Goal: Ask a question

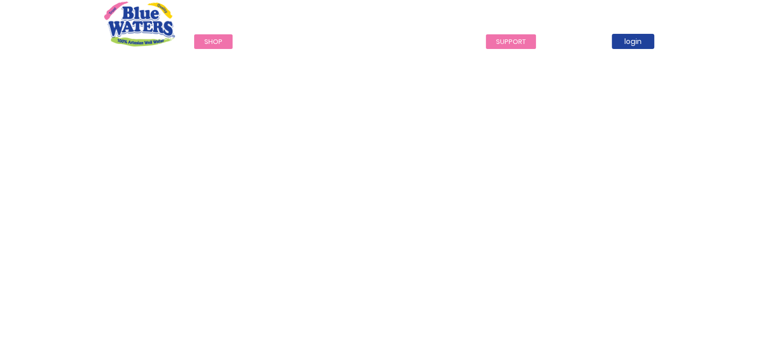
click at [505, 42] on link "support" at bounding box center [511, 41] width 50 height 15
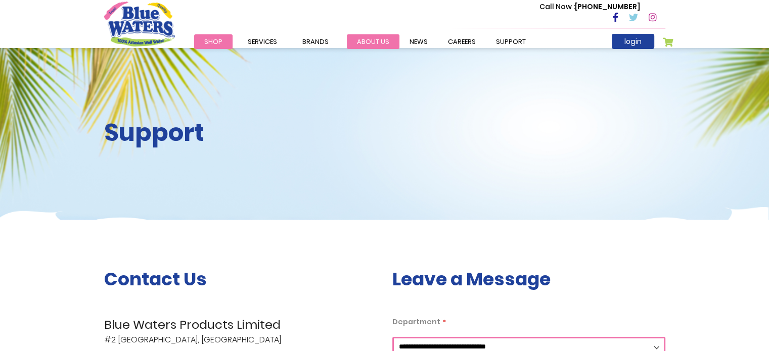
click at [374, 44] on link "about us" at bounding box center [373, 41] width 53 height 15
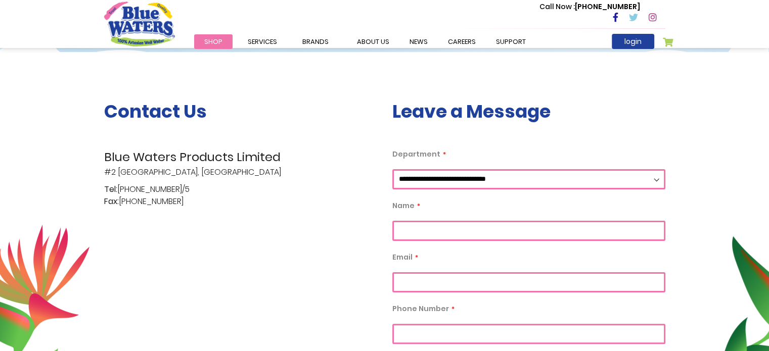
scroll to position [181, 0]
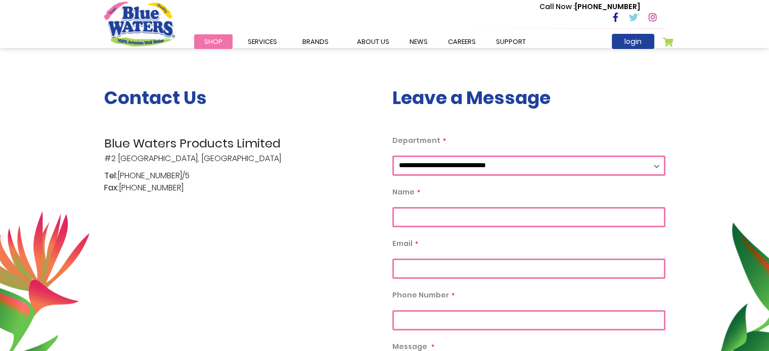
click at [650, 167] on select "**********" at bounding box center [528, 166] width 273 height 20
